Goal: Book appointment/travel/reservation

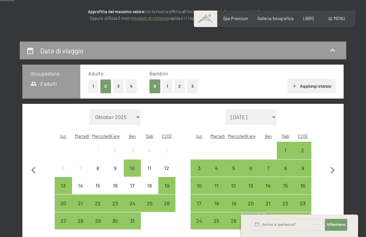
scroll to position [98, 0]
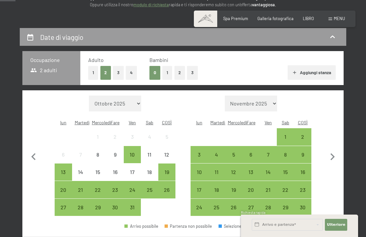
click at [332, 155] on icon "button" at bounding box center [333, 156] width 4 height 7
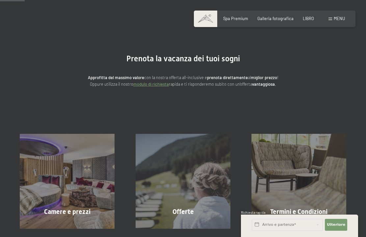
scroll to position [0, 0]
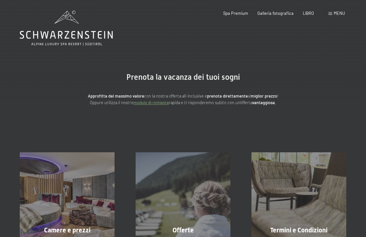
click at [305, 14] on font "LIBRO" at bounding box center [308, 13] width 11 height 5
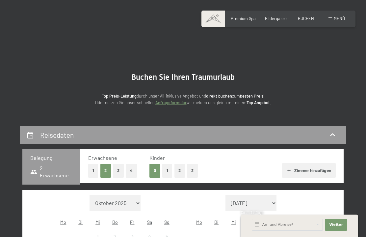
scroll to position [98, 0]
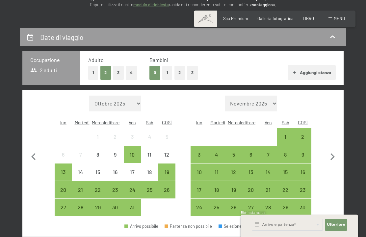
click at [333, 153] on icon "button" at bounding box center [333, 156] width 4 height 7
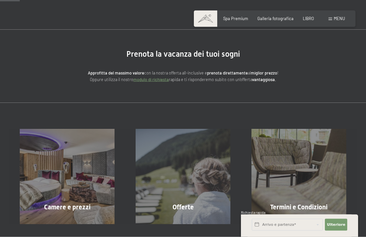
scroll to position [0, 0]
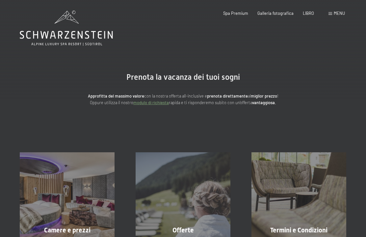
click at [310, 11] on div "Libro Richieste Spa Premium Galleria fotografica LIBRO menu DI ESSO IT Buono Ga…" at bounding box center [274, 14] width 141 height 6
click at [308, 15] on div "LIBRO" at bounding box center [308, 14] width 11 height 6
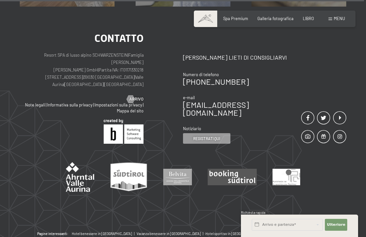
scroll to position [250, 0]
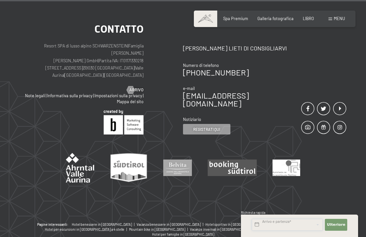
click at [295, 230] on input "text" at bounding box center [287, 225] width 71 height 12
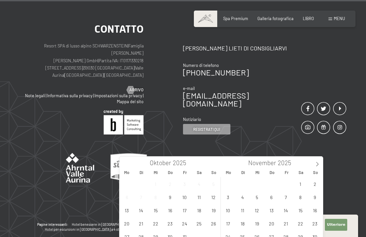
click at [320, 164] on span at bounding box center [317, 161] width 11 height 11
click at [319, 164] on icon at bounding box center [317, 164] width 5 height 5
type input "2026"
click at [318, 195] on span "11" at bounding box center [315, 196] width 13 height 13
click at [315, 213] on span "18" at bounding box center [315, 209] width 13 height 13
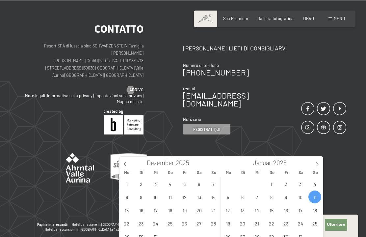
type input "So. 11.01.2026 - So. 18.01.2026"
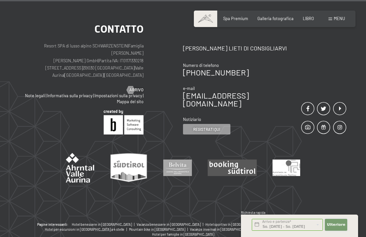
click at [341, 227] on font "Ulteriore" at bounding box center [336, 224] width 18 height 4
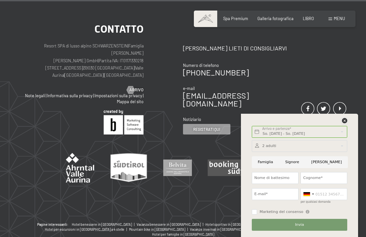
click at [347, 123] on icon at bounding box center [344, 120] width 5 height 5
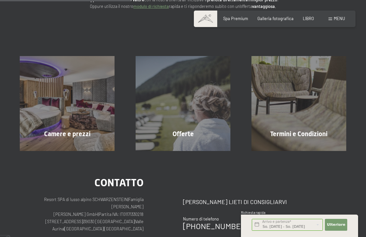
scroll to position [95, 0]
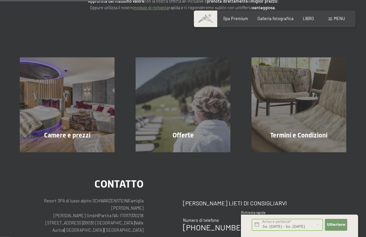
click at [187, 146] on span "Saperne di più" at bounding box center [184, 149] width 31 height 6
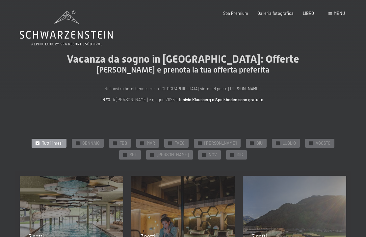
click at [81, 147] on div "✓ GENNAIO" at bounding box center [88, 143] width 32 height 9
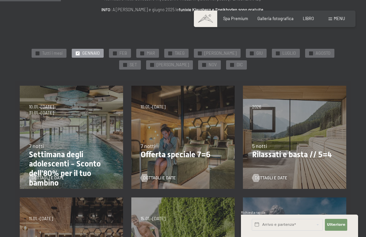
scroll to position [91, 0]
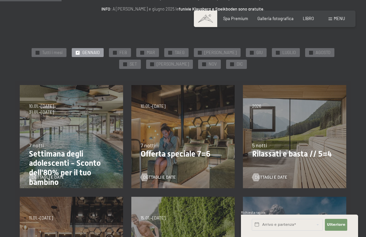
click at [167, 174] on font "Dettagli e date" at bounding box center [159, 176] width 33 height 5
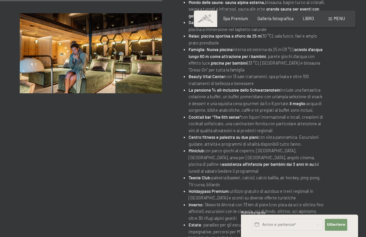
scroll to position [271, 0]
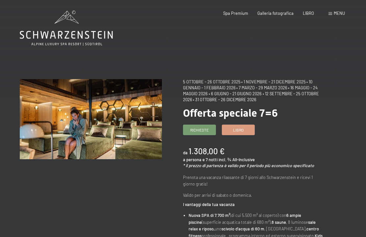
click at [308, 13] on font "LIBRO" at bounding box center [308, 13] width 11 height 5
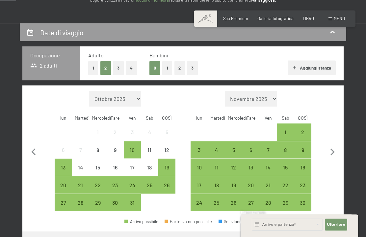
scroll to position [103, 0]
click at [335, 148] on icon "button" at bounding box center [333, 152] width 14 height 14
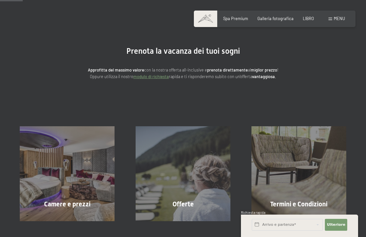
scroll to position [0, 0]
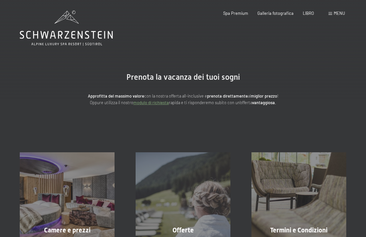
click at [311, 12] on font "LIBRO" at bounding box center [308, 13] width 11 height 5
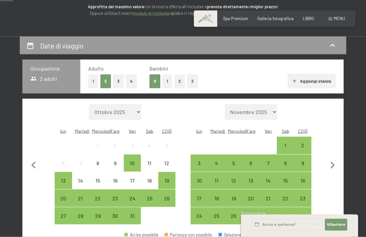
scroll to position [90, 0]
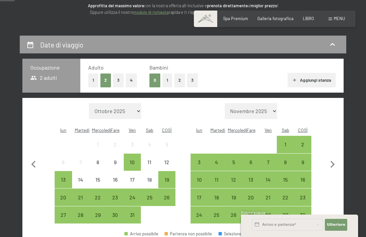
click at [271, 109] on select "Novembre 2025 Dicembre 2025 Gennaio 2026 Febbraio 2026 Marzo 2026 Aprile 2026 M…" at bounding box center [251, 111] width 53 height 16
click at [270, 108] on select "Novembre 2025 Dicembre 2025 Gennaio 2026 Febbraio 2026 Marzo 2026 Aprile 2026 M…" at bounding box center [251, 111] width 53 height 16
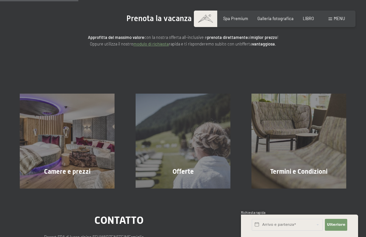
scroll to position [32, 0]
